Goal: Information Seeking & Learning: Learn about a topic

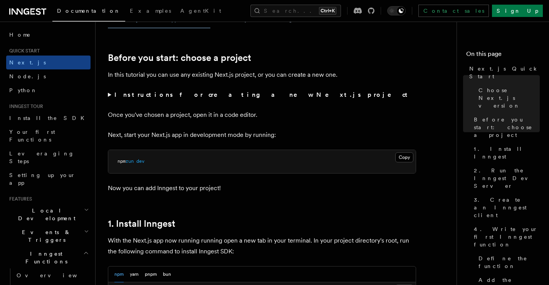
scroll to position [246, 0]
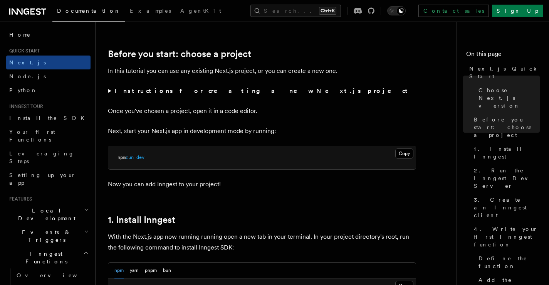
click at [111, 92] on summary "Instructions for creating a new Next.js project" at bounding box center [262, 91] width 308 height 11
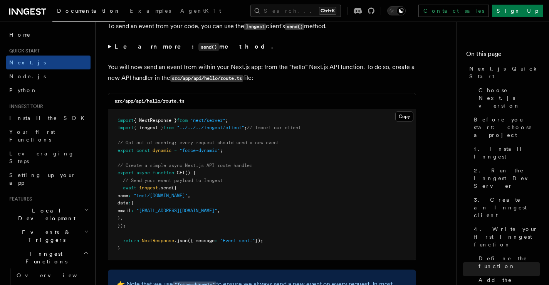
scroll to position [4064, 0]
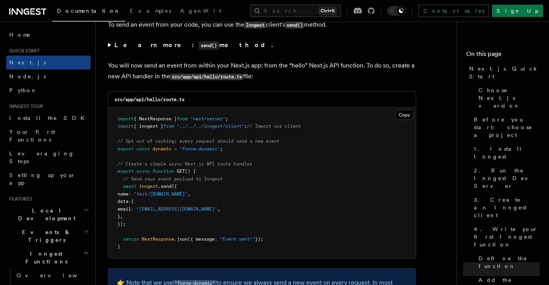
drag, startPoint x: 332, startPoint y: 158, endPoint x: 386, endPoint y: 44, distance: 126.5
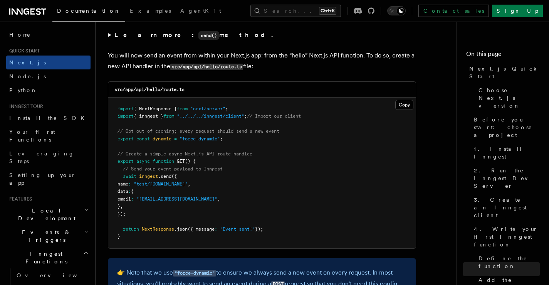
scroll to position [4084, 0]
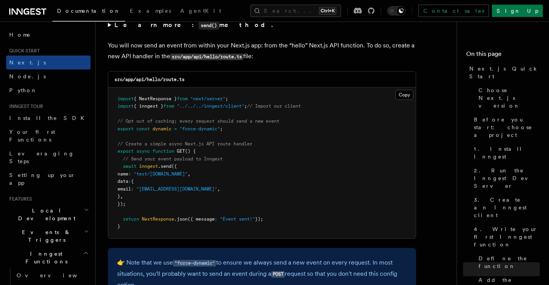
click at [348, 158] on pre "import { NextResponse } from "next/server" ; import { inngest } from "../../../…" at bounding box center [262, 162] width 308 height 151
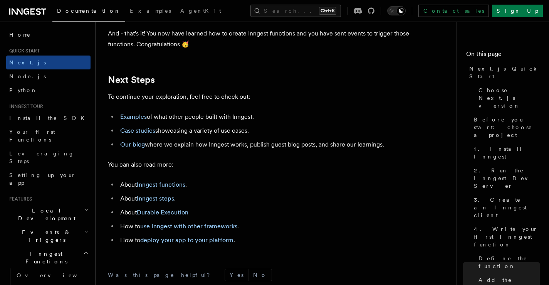
scroll to position [4838, 0]
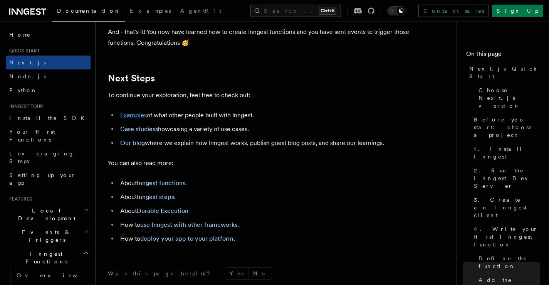
click at [126, 119] on link "Examples" at bounding box center [133, 114] width 27 height 7
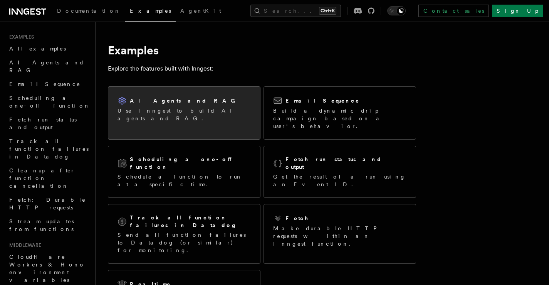
click at [182, 114] on div "AI Agents and RAG Use Inngest to build AI agents and RAG." at bounding box center [184, 109] width 152 height 45
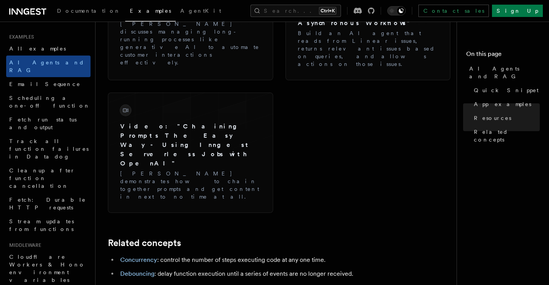
scroll to position [1387, 0]
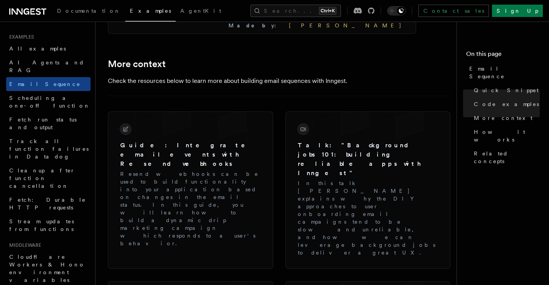
scroll to position [866, 0]
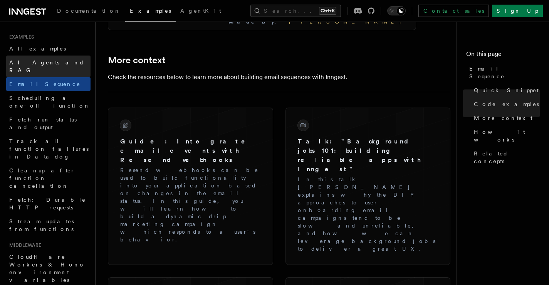
click at [63, 59] on link "AI Agents and RAG" at bounding box center [48, 66] width 84 height 22
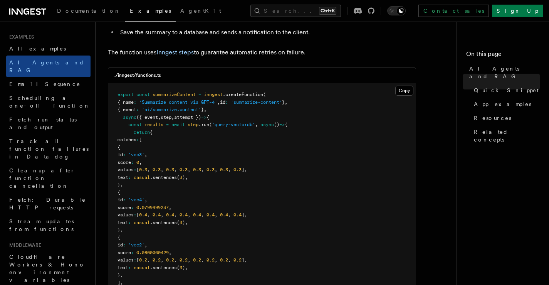
scroll to position [198, 0]
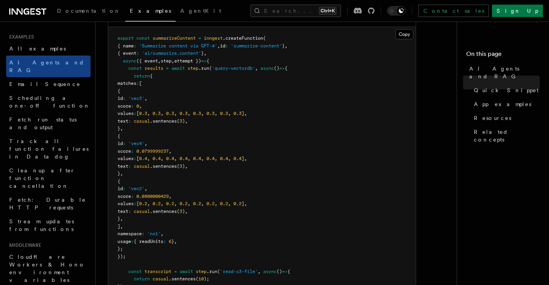
scroll to position [246, 0]
